Goal: Obtain resource: Obtain resource

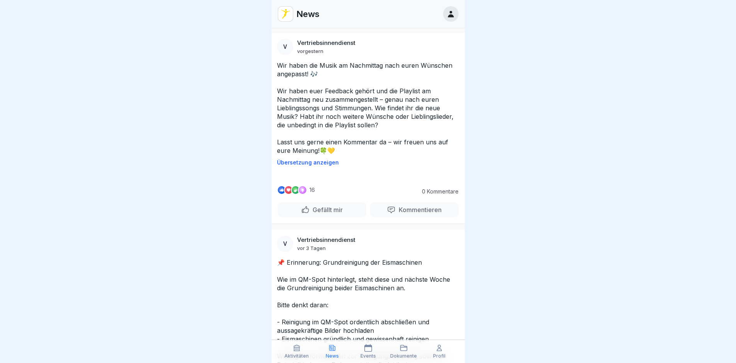
scroll to position [1082, 0]
click at [403, 349] on icon at bounding box center [404, 348] width 8 height 8
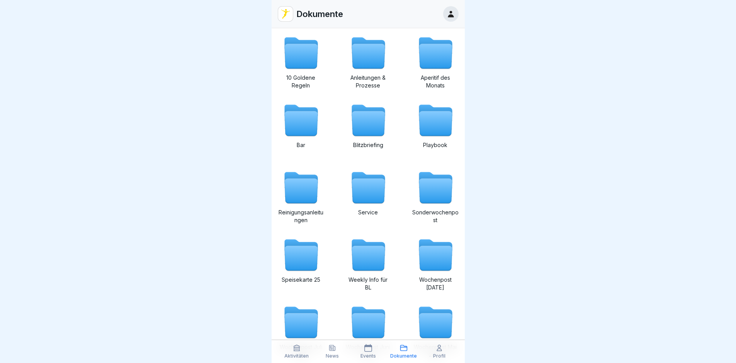
click at [434, 58] on icon at bounding box center [435, 56] width 33 height 25
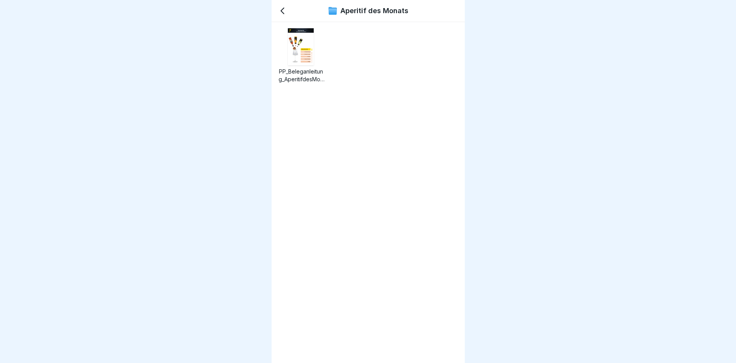
click at [434, 58] on div at bounding box center [436, 55] width 46 height 55
click at [300, 43] on img at bounding box center [301, 46] width 26 height 37
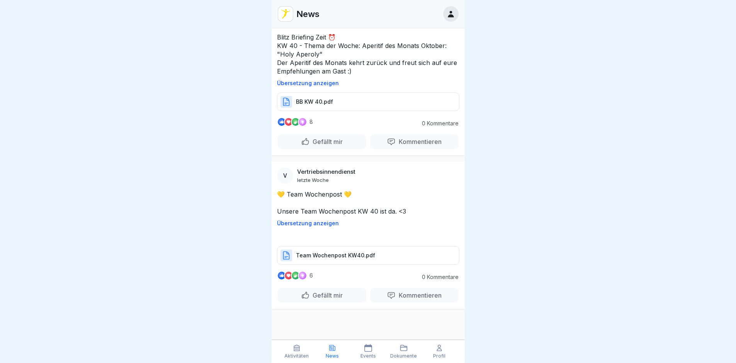
scroll to position [2513, 0]
